Goal: Navigation & Orientation: Go to known website

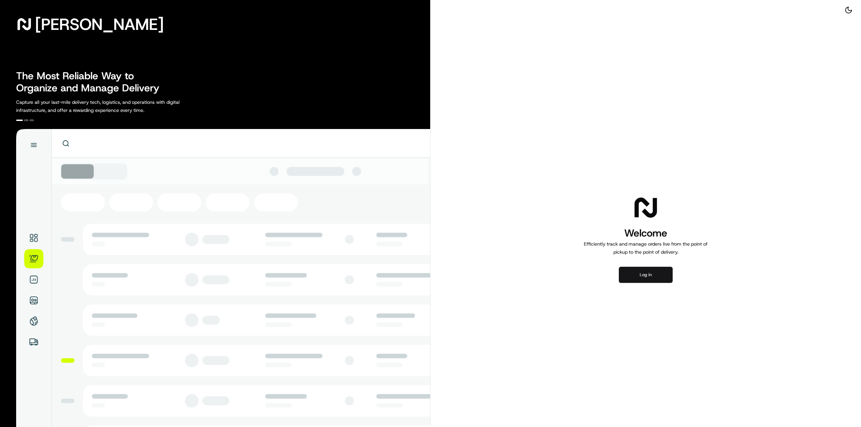
click at [646, 283] on button "Log in" at bounding box center [646, 275] width 54 height 16
